Goal: Transaction & Acquisition: Download file/media

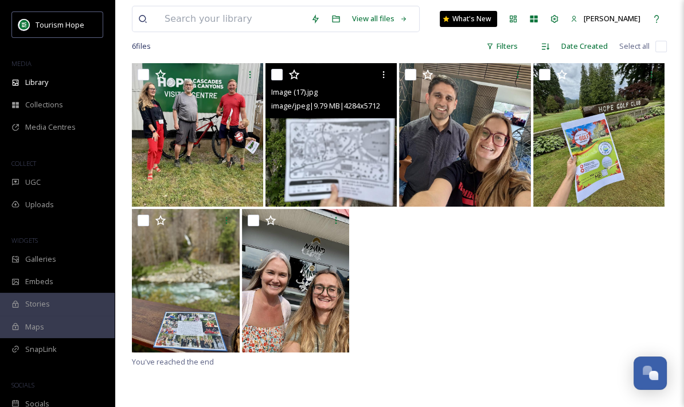
scroll to position [94, 0]
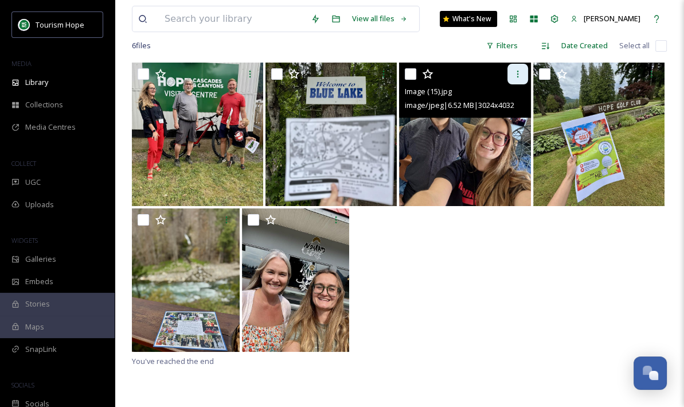
click at [517, 75] on icon at bounding box center [517, 73] width 9 height 9
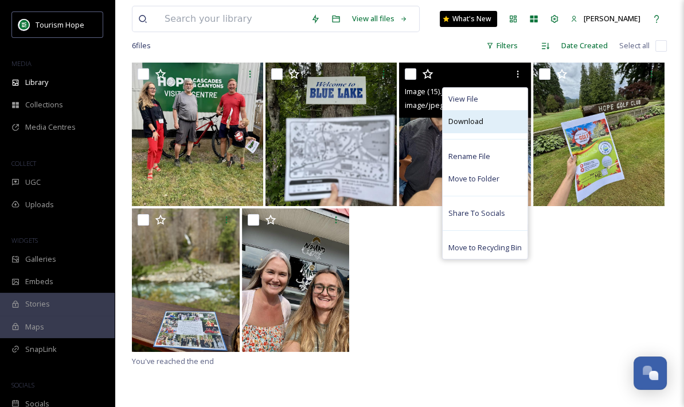
click at [494, 122] on div "Download" at bounding box center [485, 121] width 85 height 22
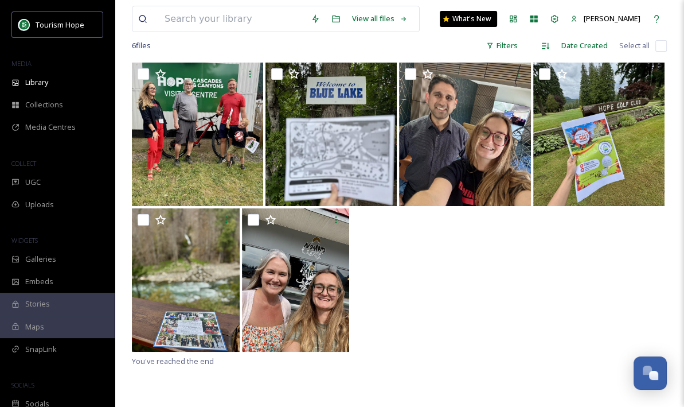
scroll to position [112, 0]
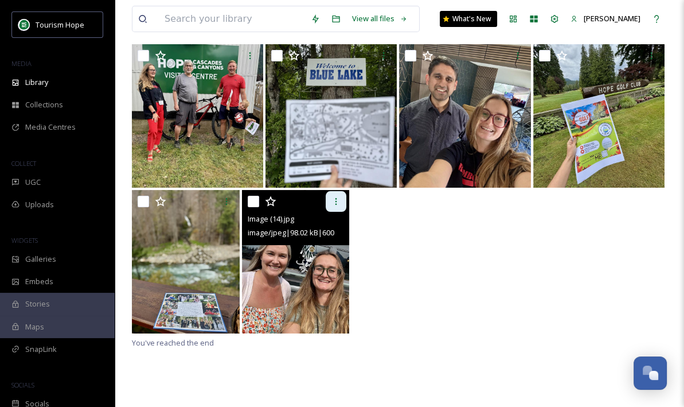
click at [335, 200] on icon at bounding box center [335, 201] width 9 height 9
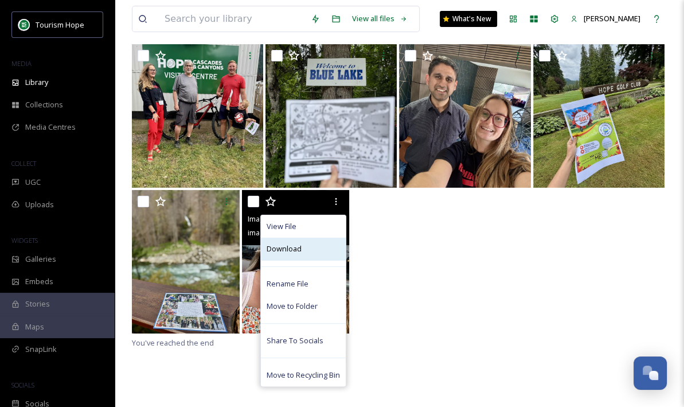
click at [312, 248] on div "Download" at bounding box center [303, 248] width 85 height 22
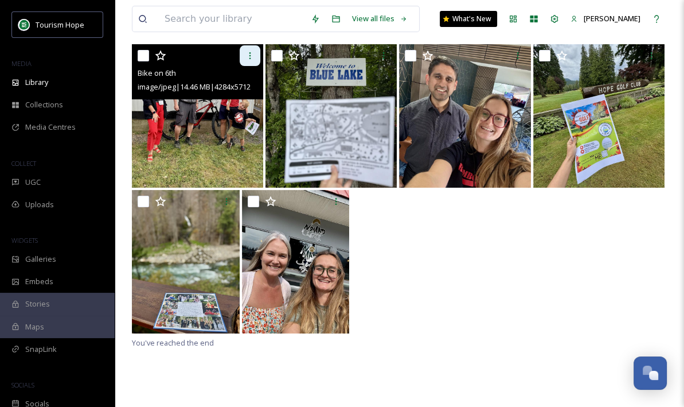
click at [249, 56] on icon at bounding box center [250, 55] width 2 height 7
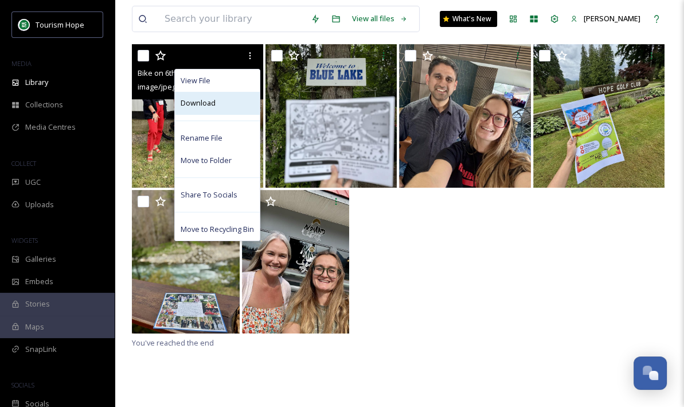
click at [229, 106] on div "Download" at bounding box center [217, 103] width 85 height 22
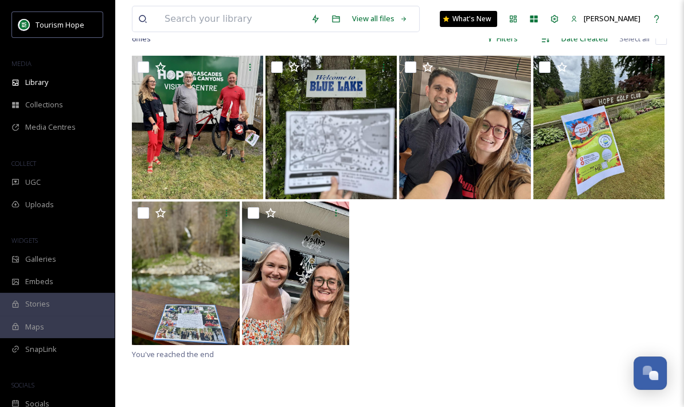
scroll to position [92, 0]
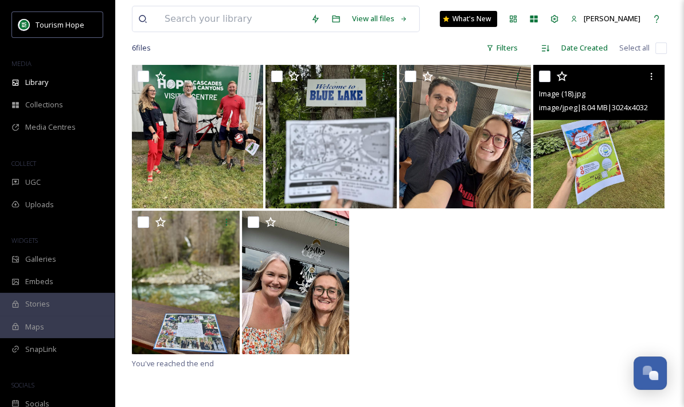
click at [559, 146] on img at bounding box center [598, 136] width 131 height 143
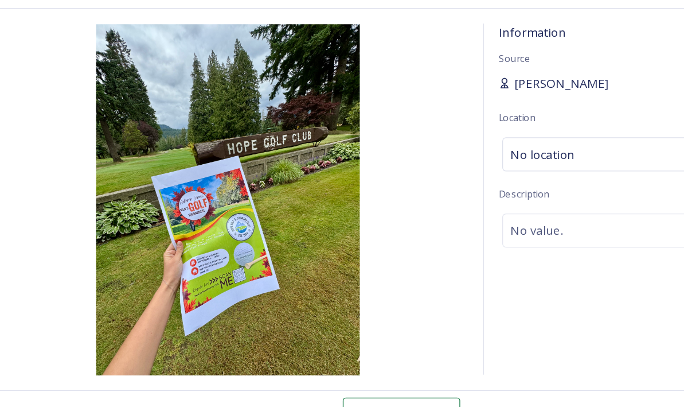
scroll to position [91, 0]
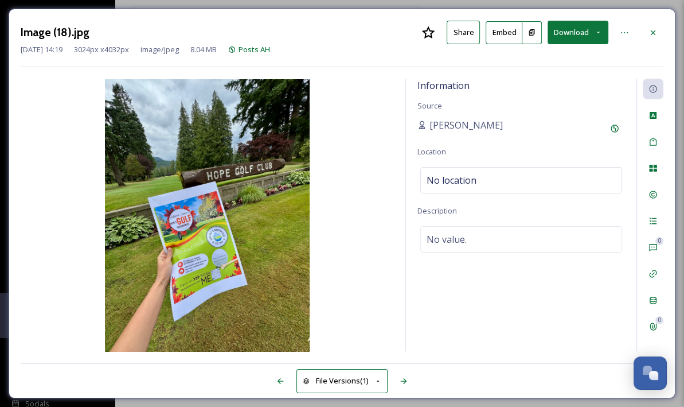
click at [581, 26] on button "Download" at bounding box center [578, 33] width 61 height 24
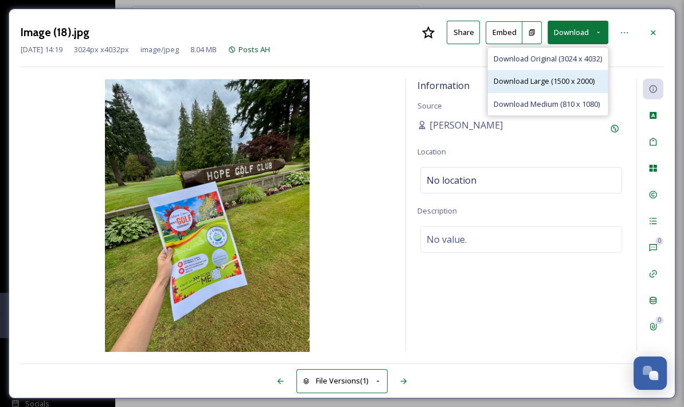
click at [565, 76] on span "Download Large (1500 x 2000)" at bounding box center [544, 81] width 101 height 11
